Goal: Check status

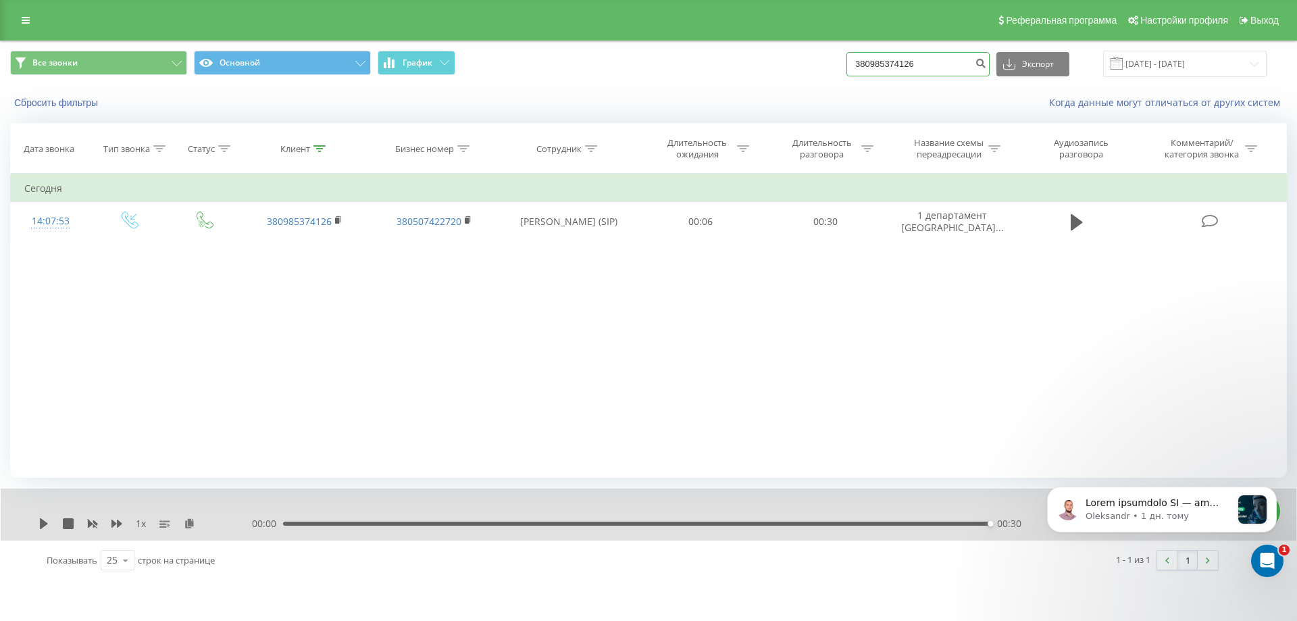
drag, startPoint x: 0, startPoint y: 0, endPoint x: 617, endPoint y: 70, distance: 620.6
click at [617, 70] on div "Все звонки Основной График 380985374126 Экспорт .csv .xls .xlsx 21.05.2025 - 21…" at bounding box center [648, 64] width 1276 height 26
paste input "504483625"
type input "380504483625"
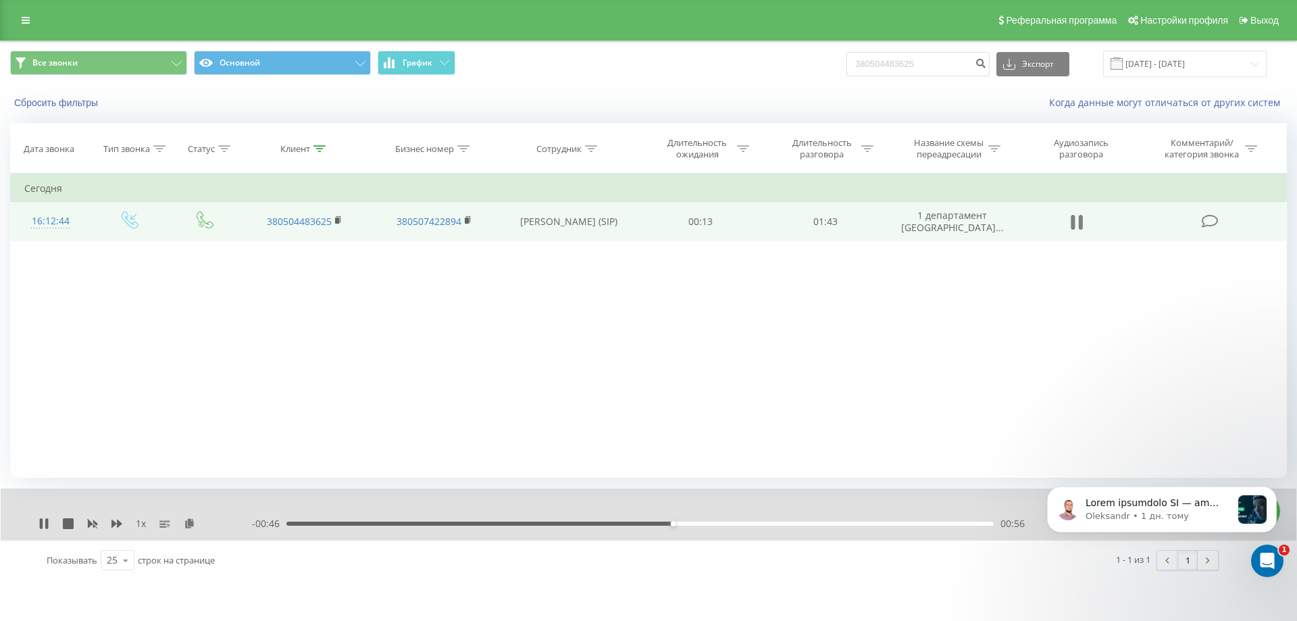
click at [1084, 220] on button at bounding box center [1076, 222] width 20 height 20
